Goal: Task Accomplishment & Management: Use online tool/utility

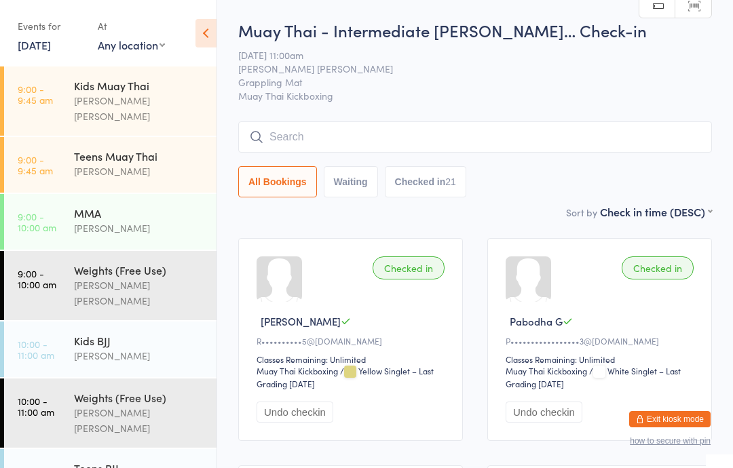
click at [693, 415] on button "Exit kiosk mode" at bounding box center [669, 419] width 81 height 16
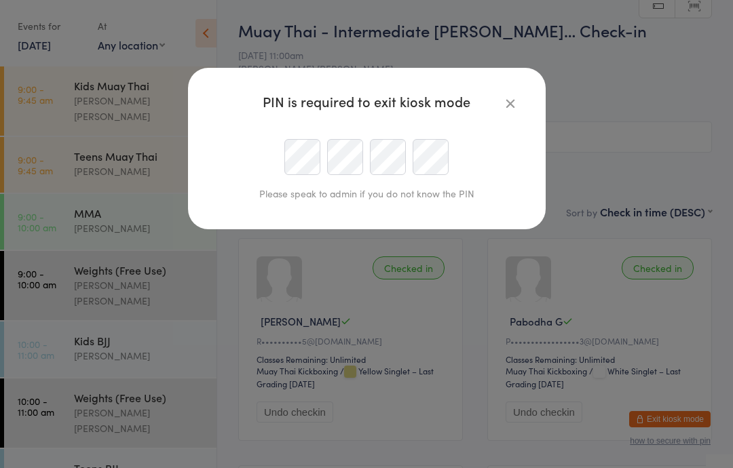
type input "info@movementmartialarts.com.au"
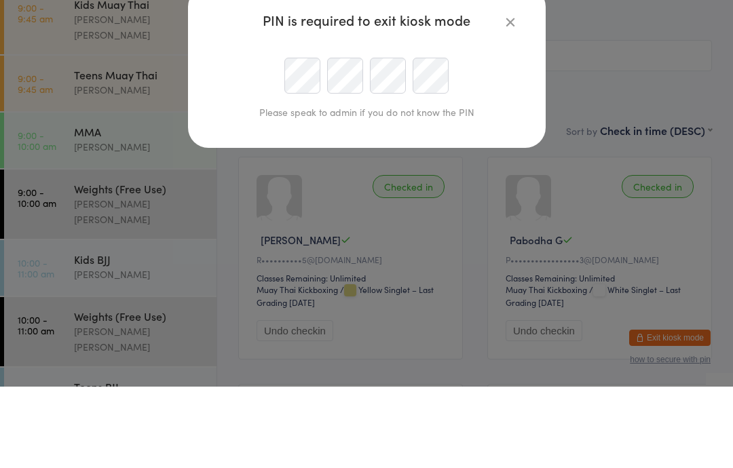
click at [509, 96] on icon "button" at bounding box center [510, 103] width 15 height 15
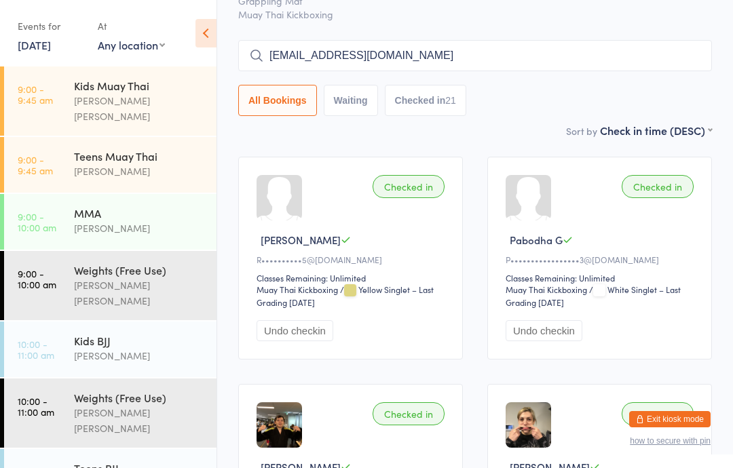
click at [679, 419] on button "Exit kiosk mode" at bounding box center [669, 419] width 81 height 16
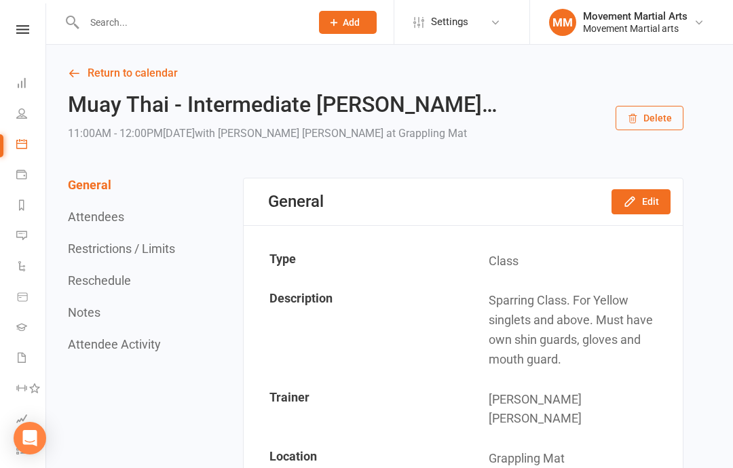
click at [140, 65] on link "Return to calendar" at bounding box center [376, 73] width 616 height 19
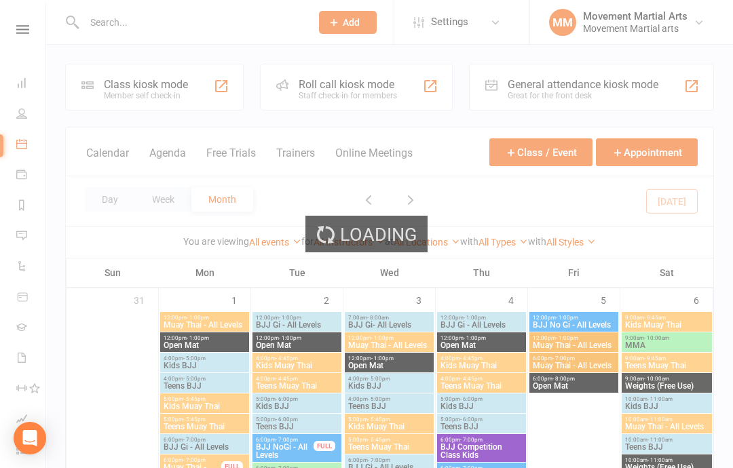
click at [24, 20] on nav "Clubworx Dashboard People Calendar Payments Reports Messages 1 Automations Prod…" at bounding box center [23, 237] width 46 height 468
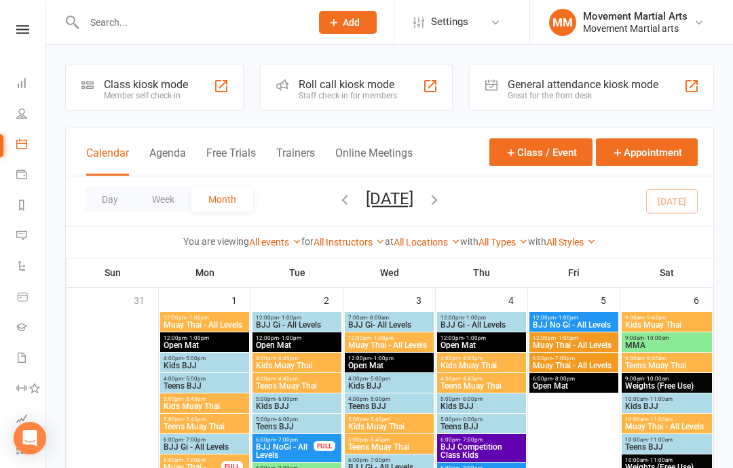
click at [29, 33] on link at bounding box center [23, 29] width 48 height 9
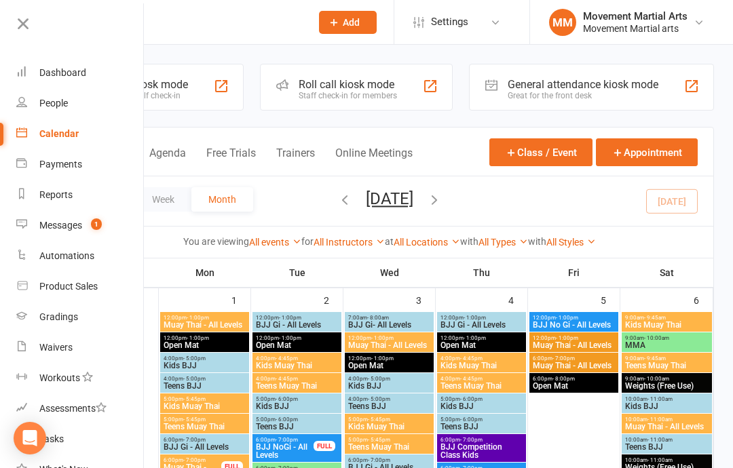
click at [87, 81] on link "Dashboard" at bounding box center [80, 73] width 128 height 31
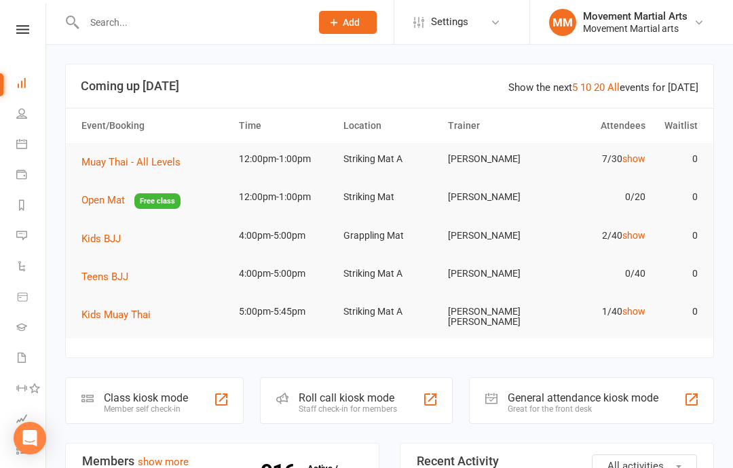
click at [165, 392] on div "Class kiosk mode" at bounding box center [146, 398] width 84 height 13
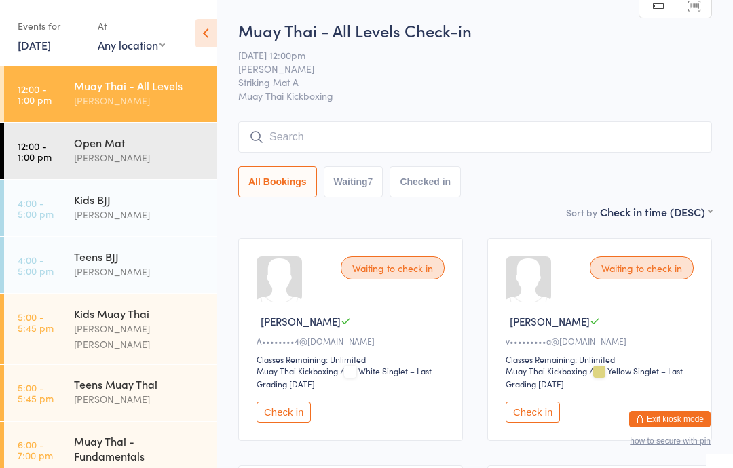
click at [122, 82] on div "Muay Thai - All Levels" at bounding box center [139, 85] width 131 height 15
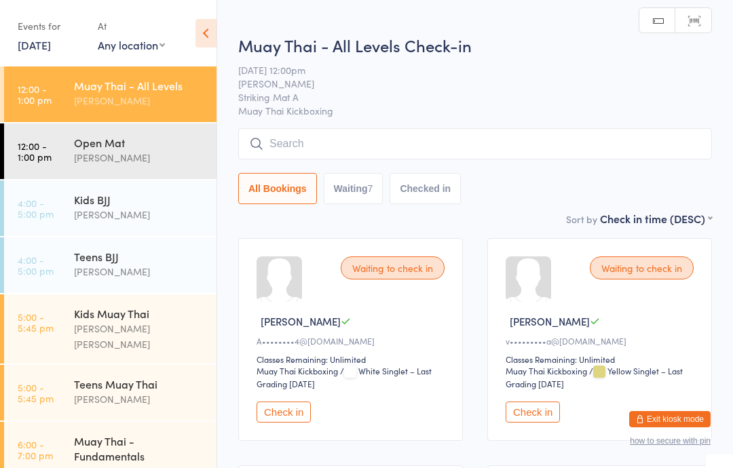
click at [495, 145] on input "search" at bounding box center [475, 143] width 474 height 31
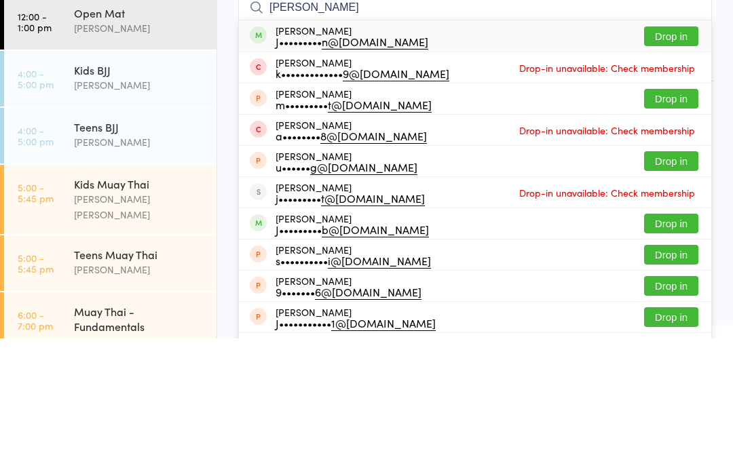
type input "Joseph a"
click at [674, 156] on button "Drop in" at bounding box center [671, 166] width 54 height 20
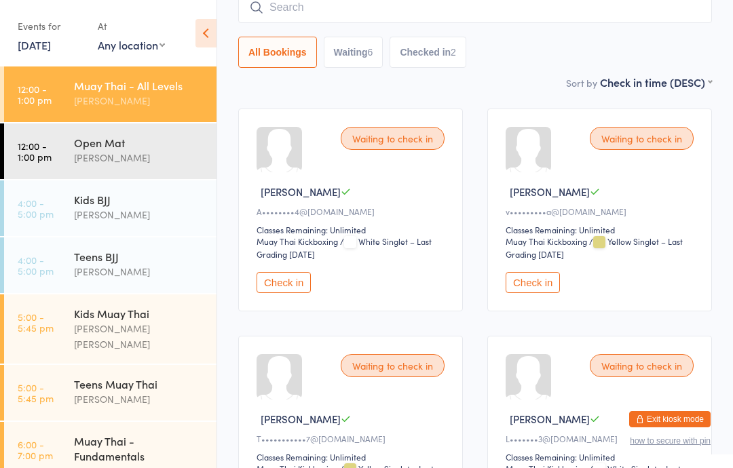
click at [544, 293] on button "Check in" at bounding box center [533, 282] width 54 height 21
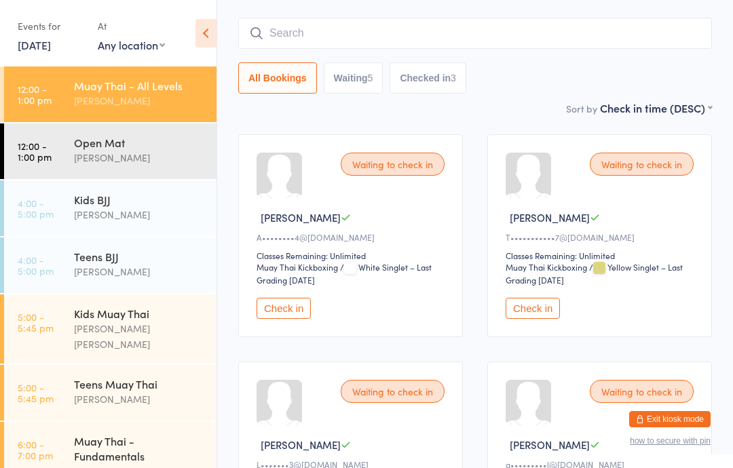
click at [529, 312] on button "Check in" at bounding box center [533, 308] width 54 height 21
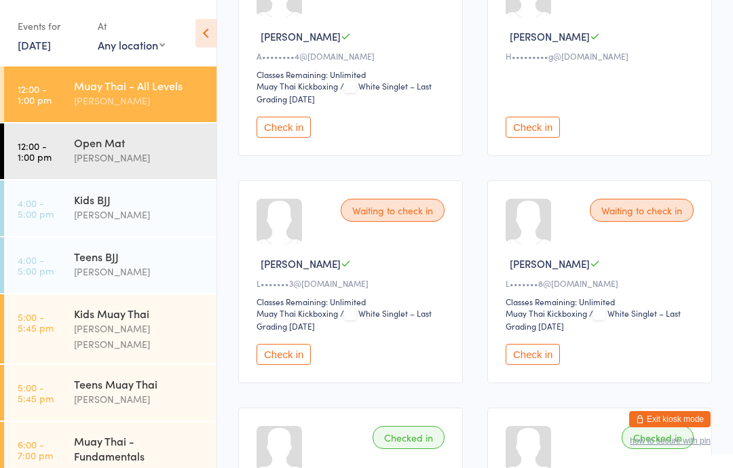
click at [299, 363] on button "Check in" at bounding box center [284, 354] width 54 height 21
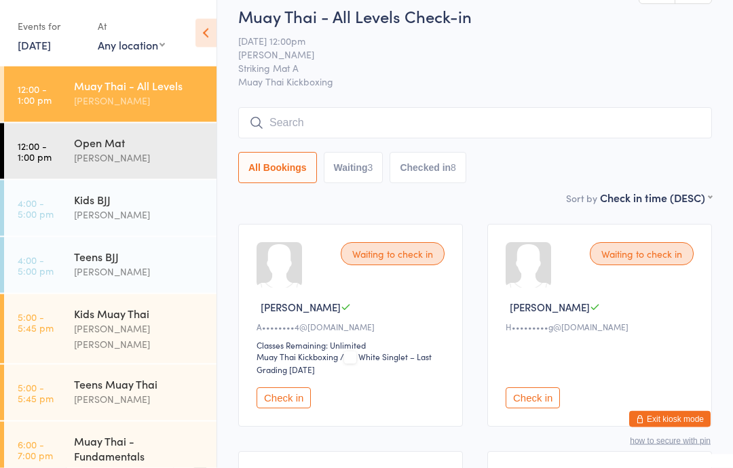
scroll to position [0, 0]
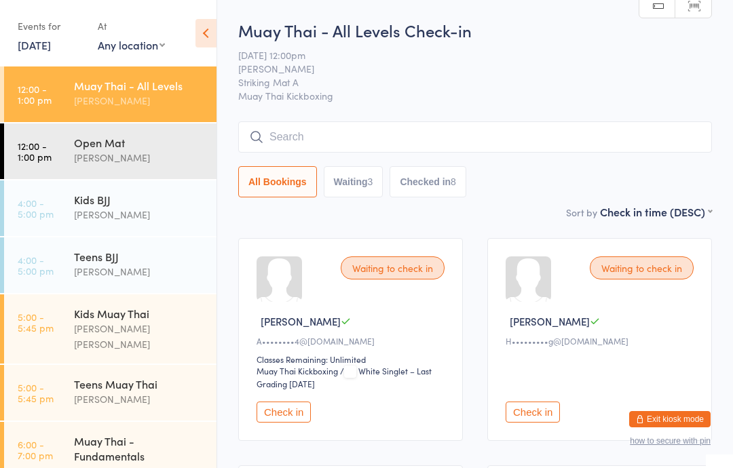
click at [459, 130] on input "search" at bounding box center [475, 136] width 474 height 31
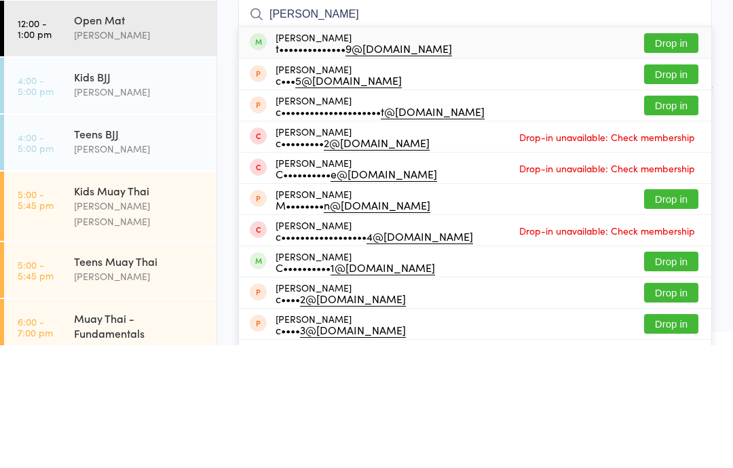
type input "Christopher will"
click at [677, 156] on button "Drop in" at bounding box center [671, 166] width 54 height 20
